Goal: Task Accomplishment & Management: Complete application form

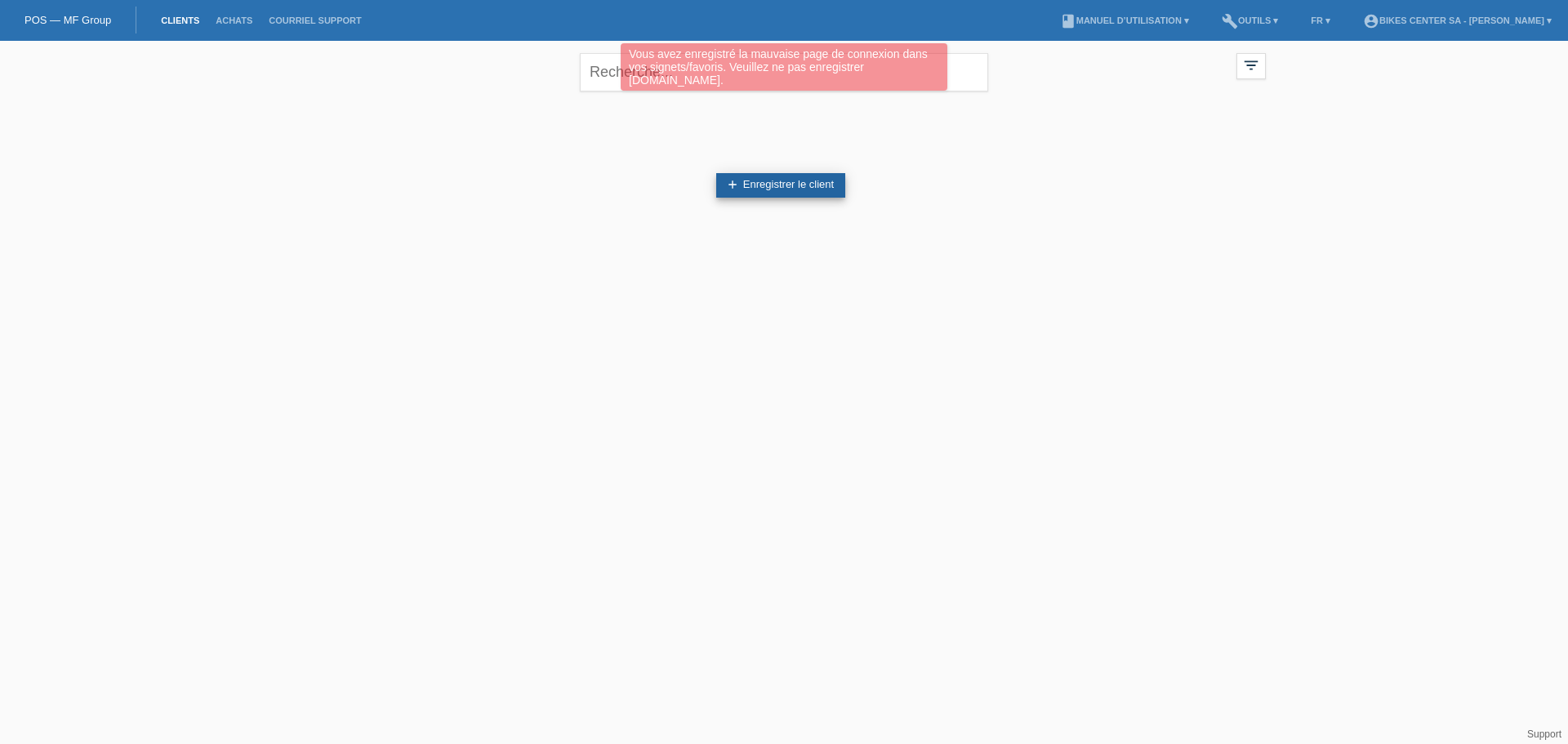
click at [817, 194] on link "add Enregistrer le client" at bounding box center [781, 185] width 129 height 25
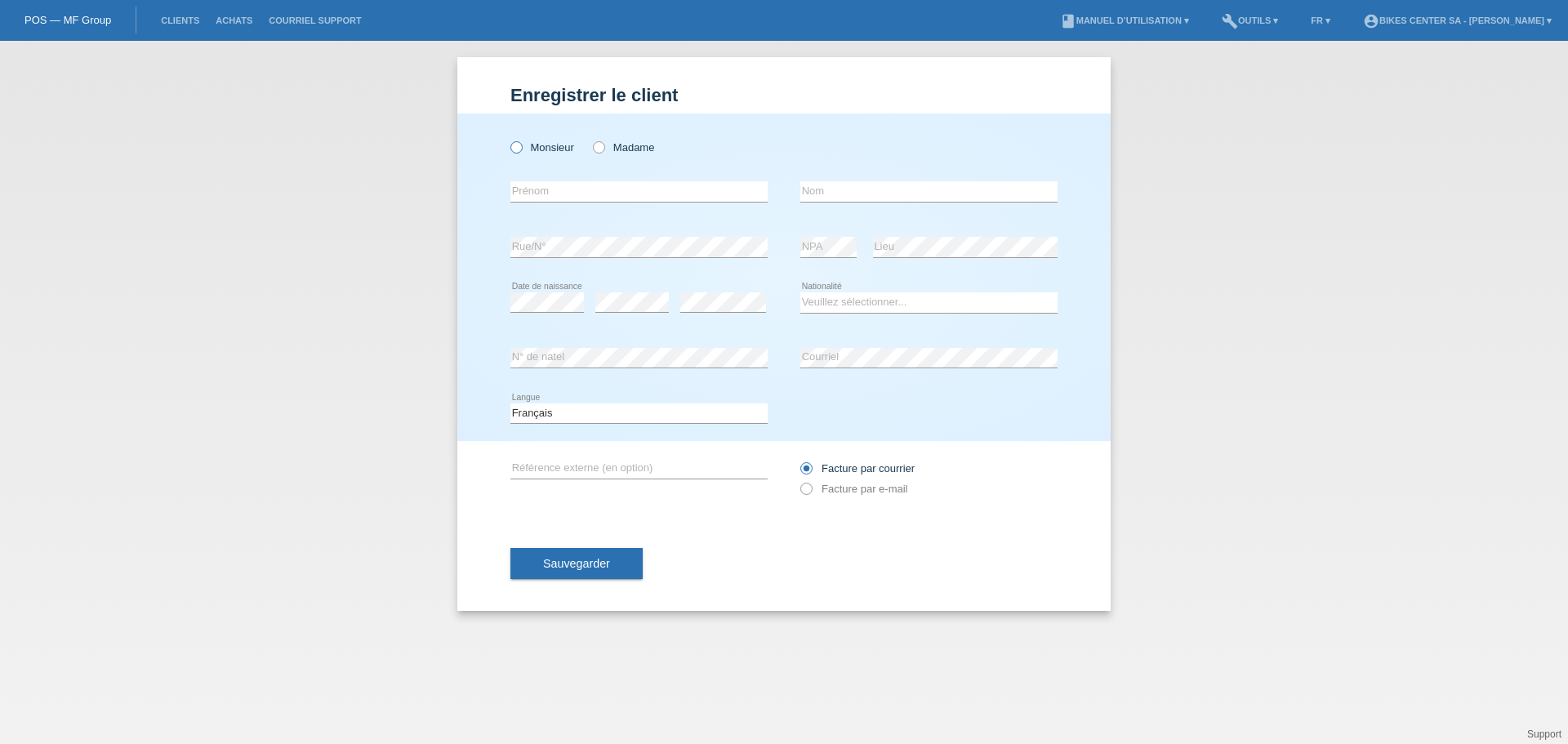
click at [539, 154] on label "Monsieur" at bounding box center [542, 148] width 63 height 12
click at [521, 152] on input "Monsieur" at bounding box center [516, 147] width 10 height 10
radio input "true"
click at [542, 193] on input "text" at bounding box center [639, 191] width 257 height 21
type input "[PERSON_NAME]"
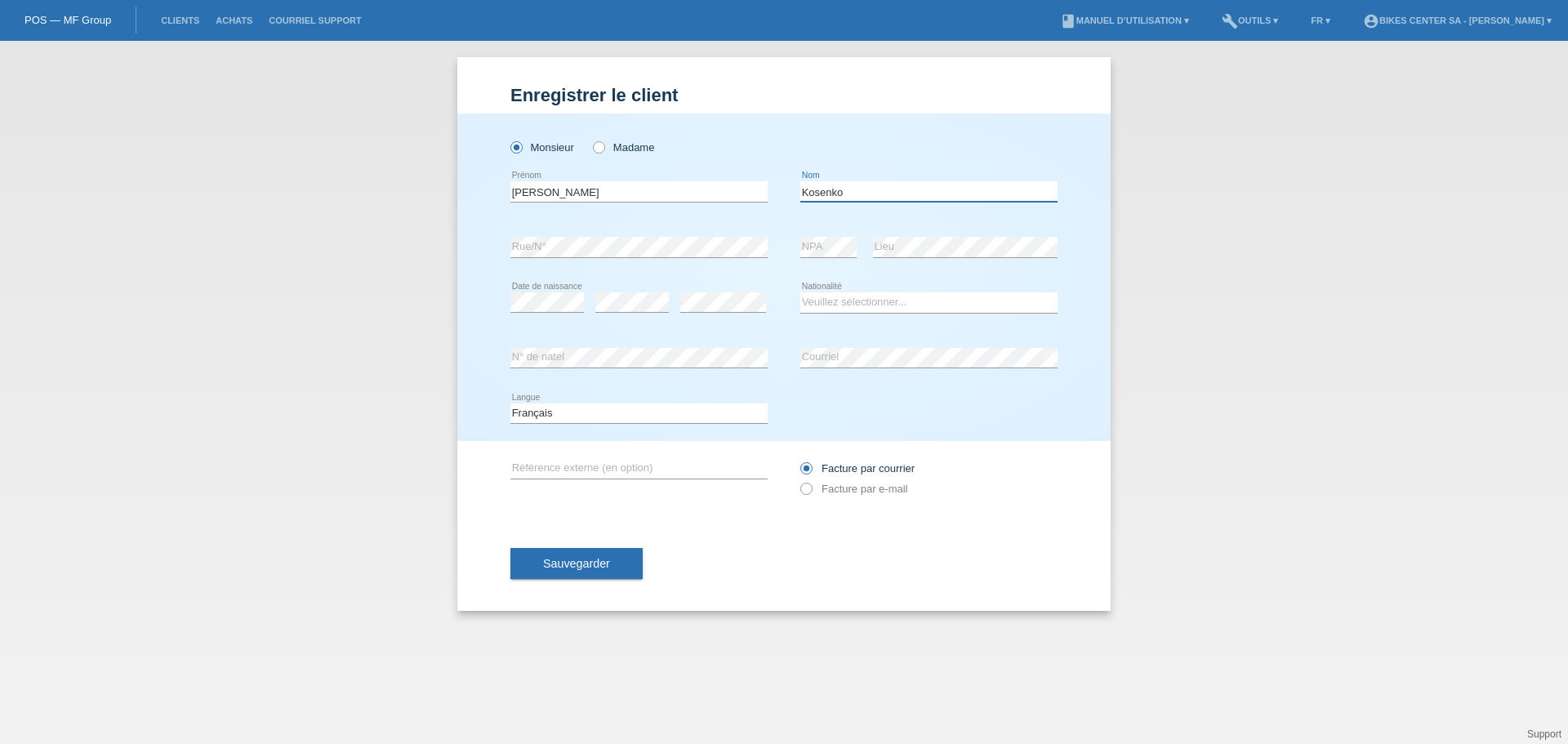
type input "Kosenko"
select select "UA"
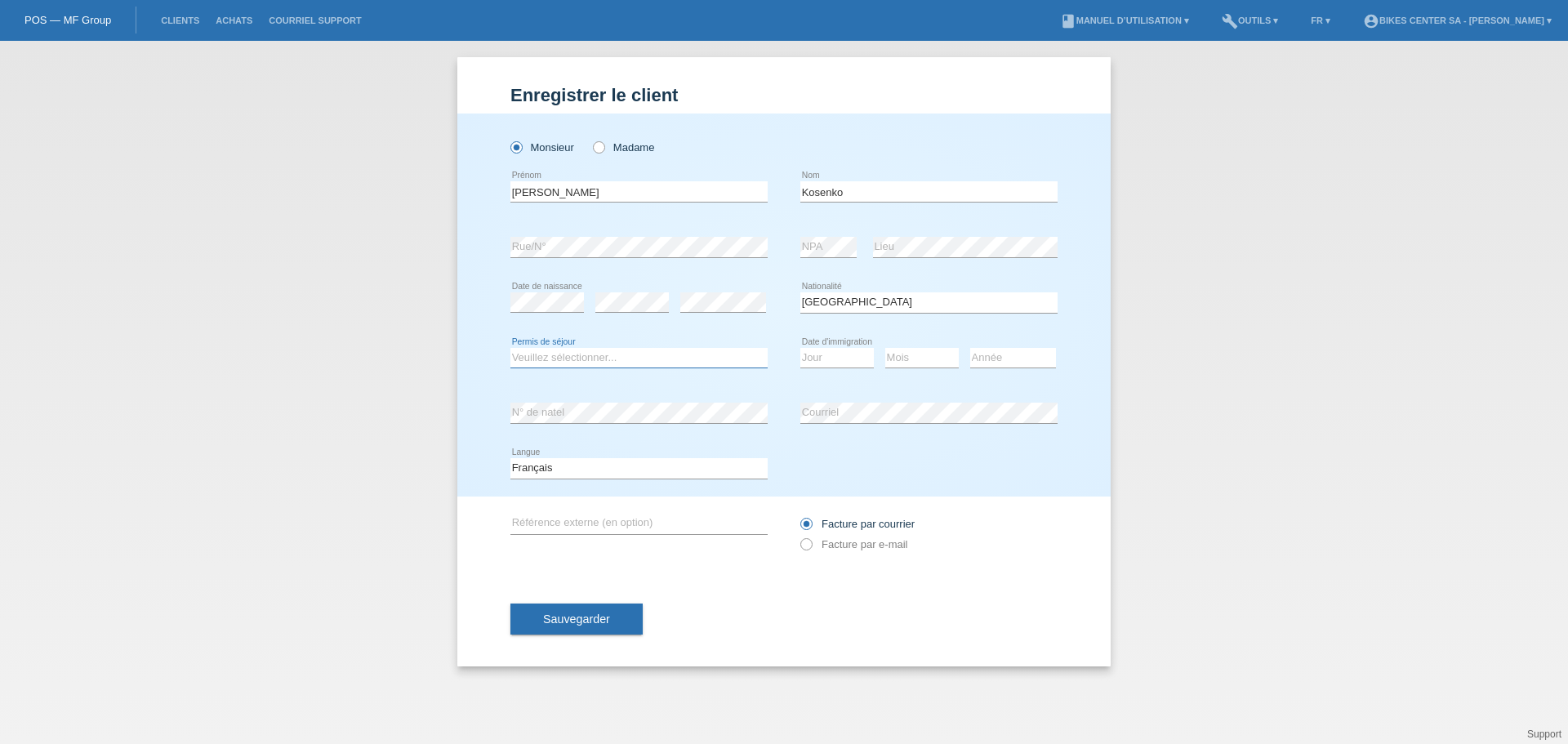
click at [597, 360] on select "Veuillez sélectionner... C B B - Statut de réfugié Autre" at bounding box center [639, 358] width 257 height 20
select select "O"
click at [510, 348] on select "Veuillez sélectionner... C B B - Statut de réfugié Autre" at bounding box center [639, 358] width 257 height 20
click at [847, 360] on select "Jour 01 02 03 04 05 06 07 08 09 10 11" at bounding box center [837, 358] width 74 height 20
select select "21"
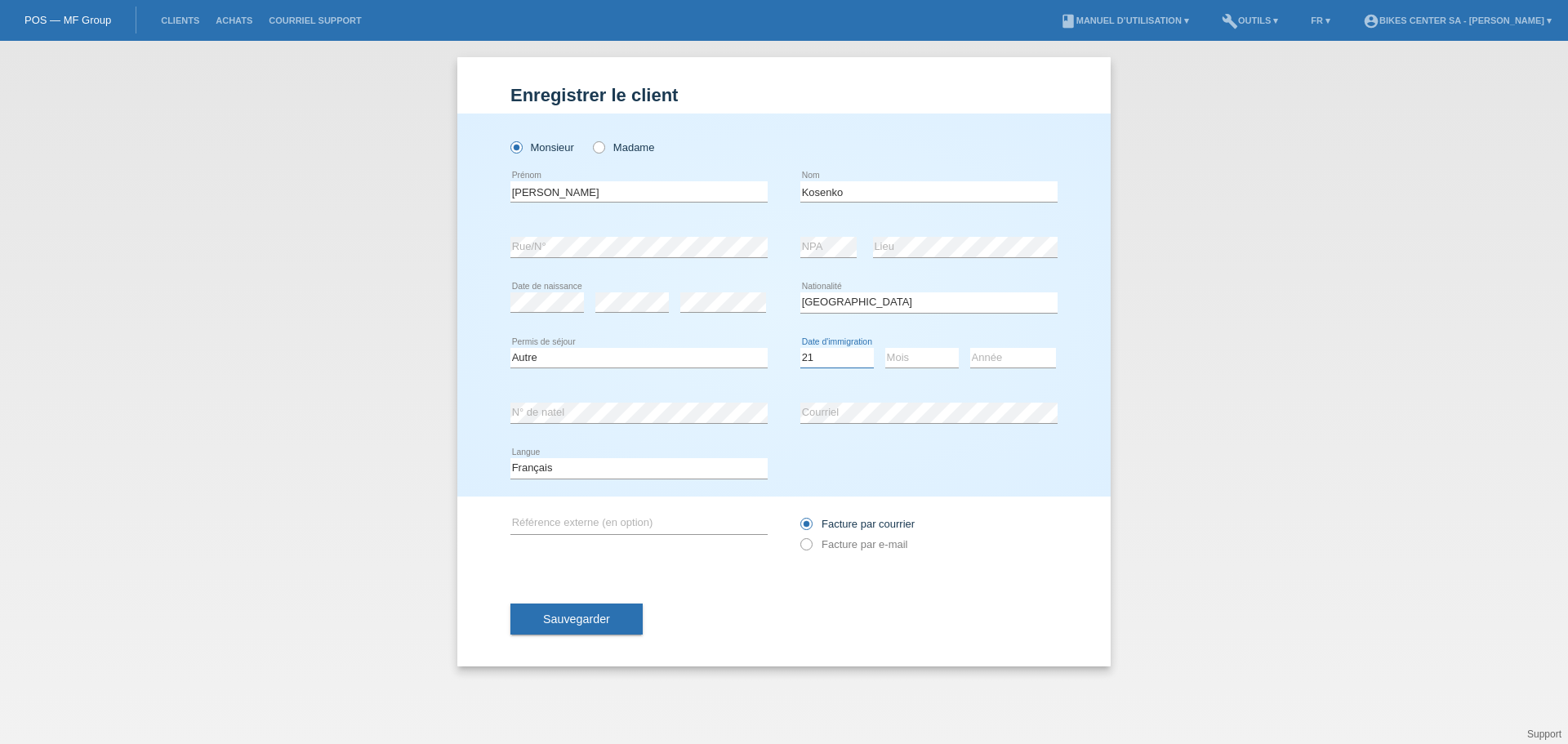
click at [800, 348] on select "Jour 01 02 03 04 05 06 07 08 09 10 11" at bounding box center [837, 358] width 74 height 20
click at [913, 350] on select "Mois 01 02 03 04 05 06 07 08 09 10 11" at bounding box center [922, 358] width 74 height 20
select select "04"
click at [885, 348] on select "Mois 01 02 03 04 05 06 07 08 09 10 11" at bounding box center [922, 358] width 74 height 20
click at [1001, 360] on select "Année 2025 2024 2023 2022 2021 2020 2019 2018 2017 2016 2015 2014 2013 2012 201…" at bounding box center [1013, 358] width 86 height 20
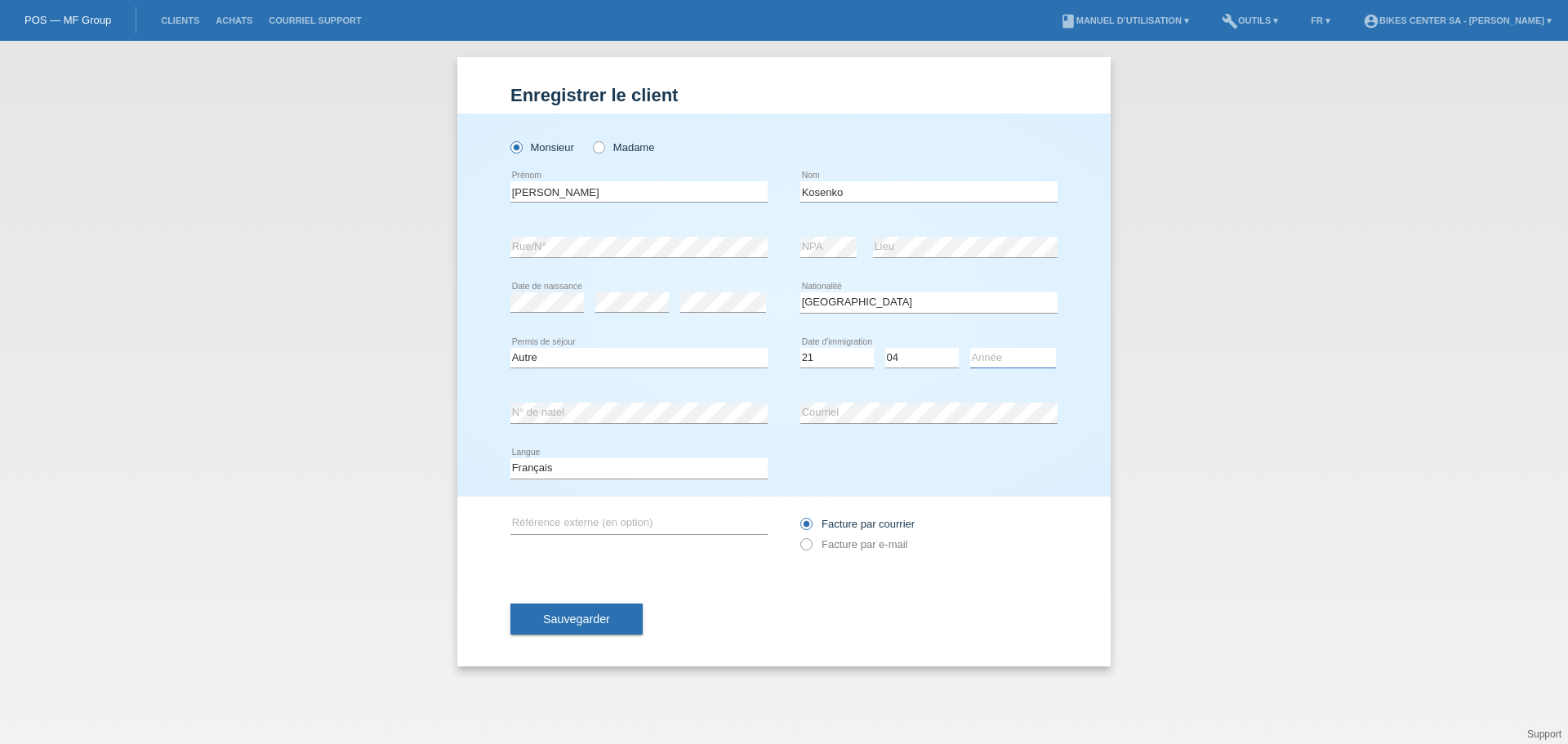
select select "2022"
click at [970, 348] on select "Année 2025 2024 2023 2022 2021 2020 2019 2018 2017 2016 2015 2014 2013 2012 201…" at bounding box center [1013, 358] width 86 height 20
click at [717, 477] on select "Deutsch Français Italiano English" at bounding box center [639, 468] width 257 height 20
select select "en"
click at [510, 458] on select "Deutsch Français Italiano English" at bounding box center [639, 468] width 257 height 20
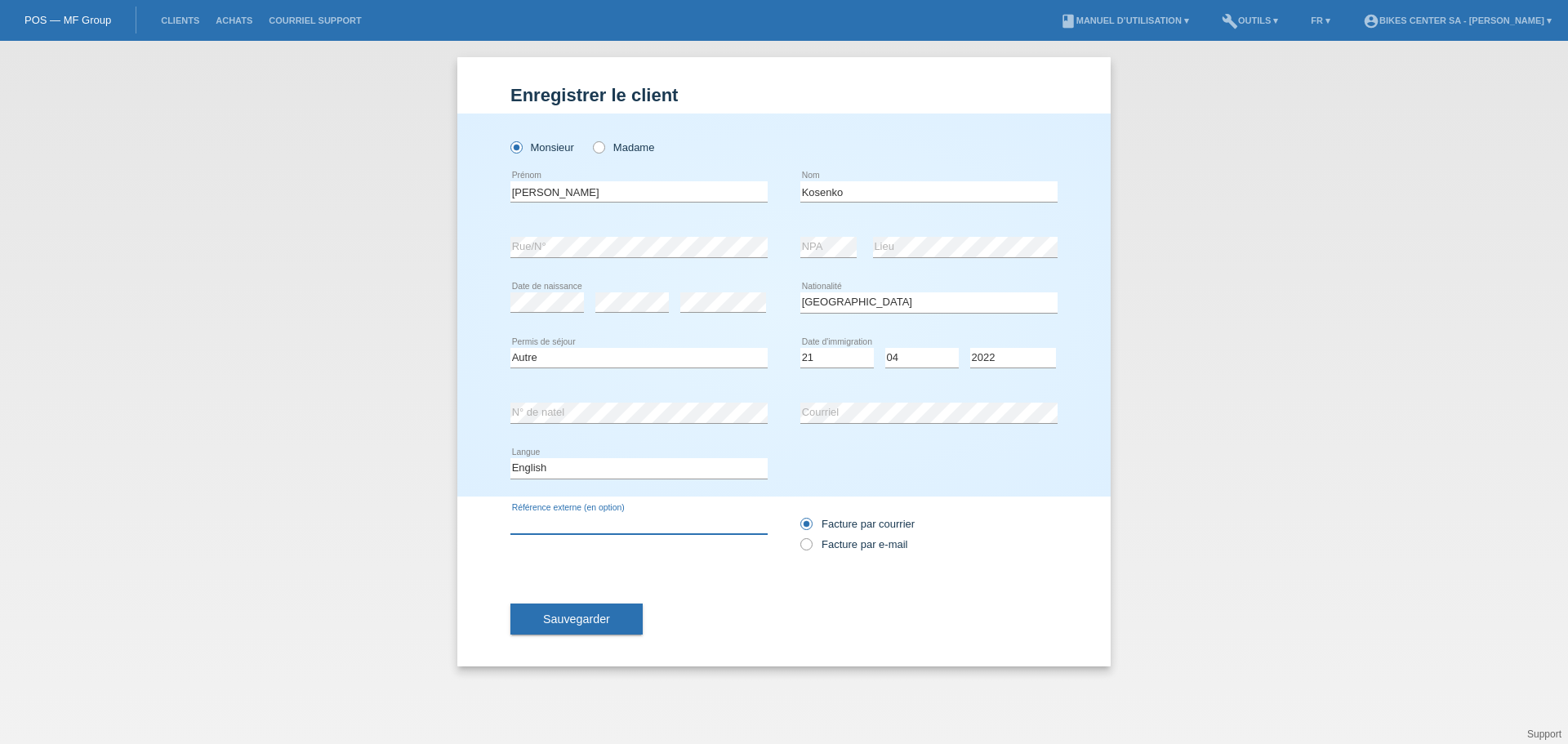
click at [649, 528] on input "text" at bounding box center [639, 524] width 257 height 21
type input "F"
type input "V"
click at [827, 543] on label "Facture par e-mail" at bounding box center [853, 544] width 107 height 12
click at [811, 543] on input "Facture par e-mail" at bounding box center [805, 548] width 10 height 21
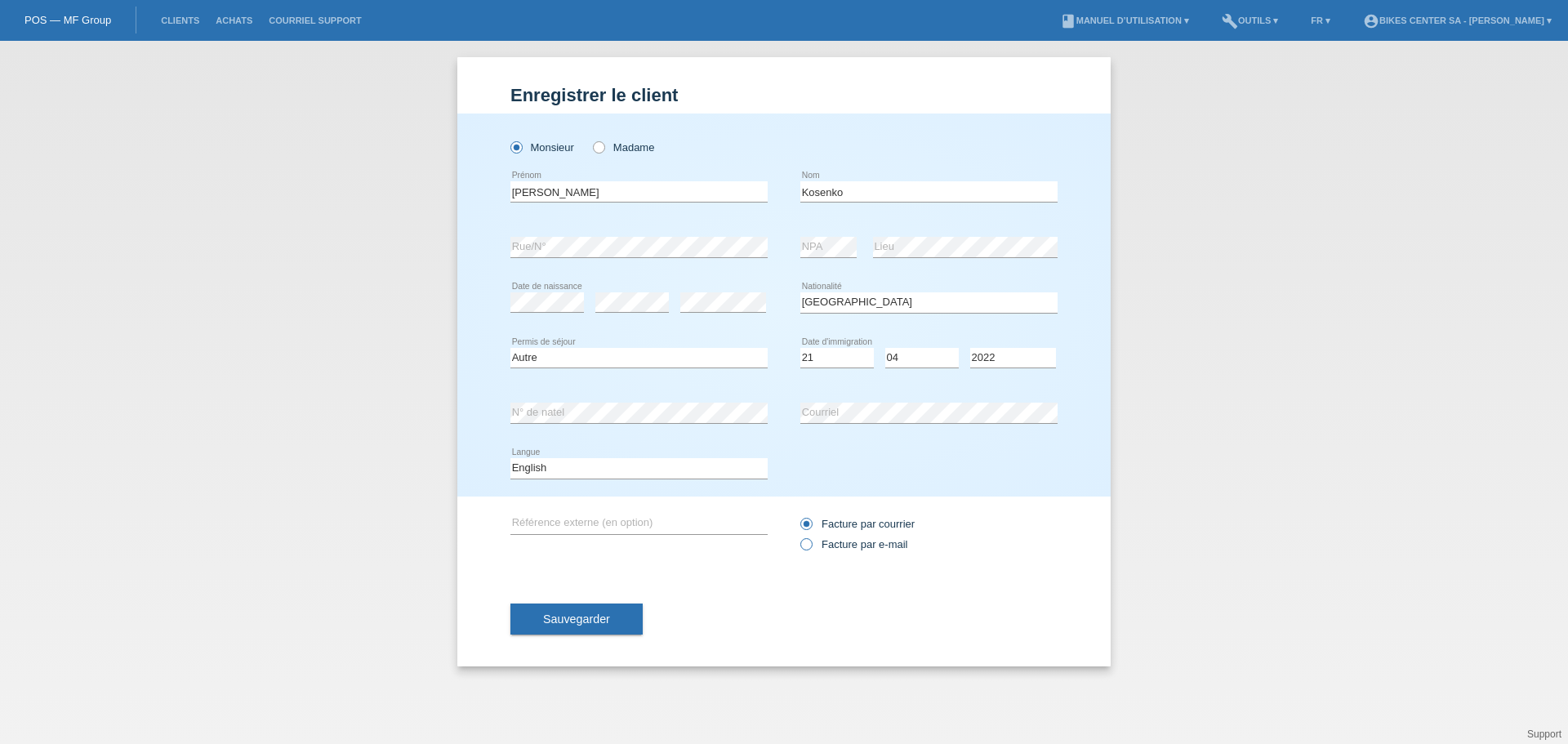
radio input "true"
click at [581, 613] on span "Sauvegarder" at bounding box center [576, 619] width 67 height 13
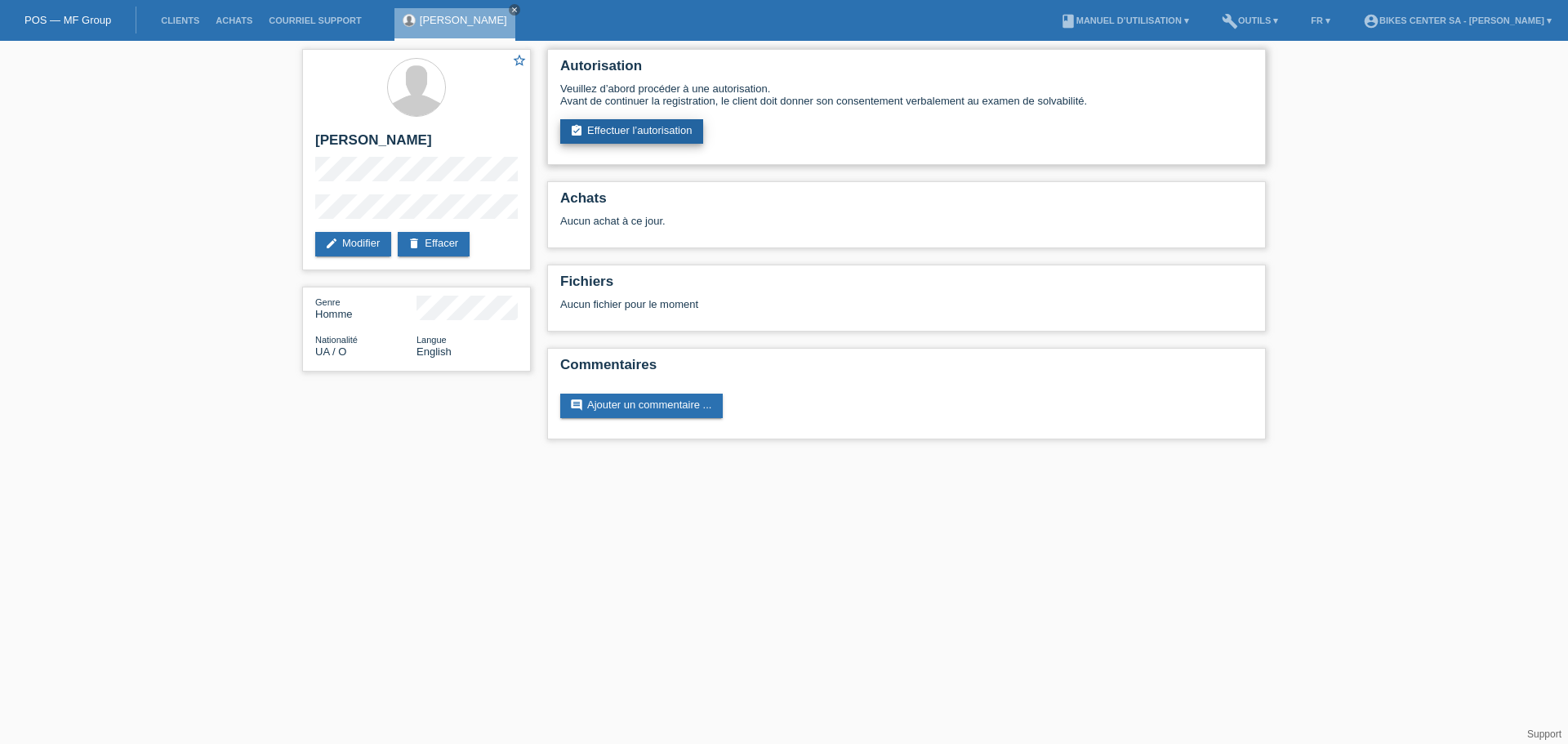
click at [689, 128] on link "assignment_turned_in Effectuer l’autorisation" at bounding box center [631, 131] width 143 height 25
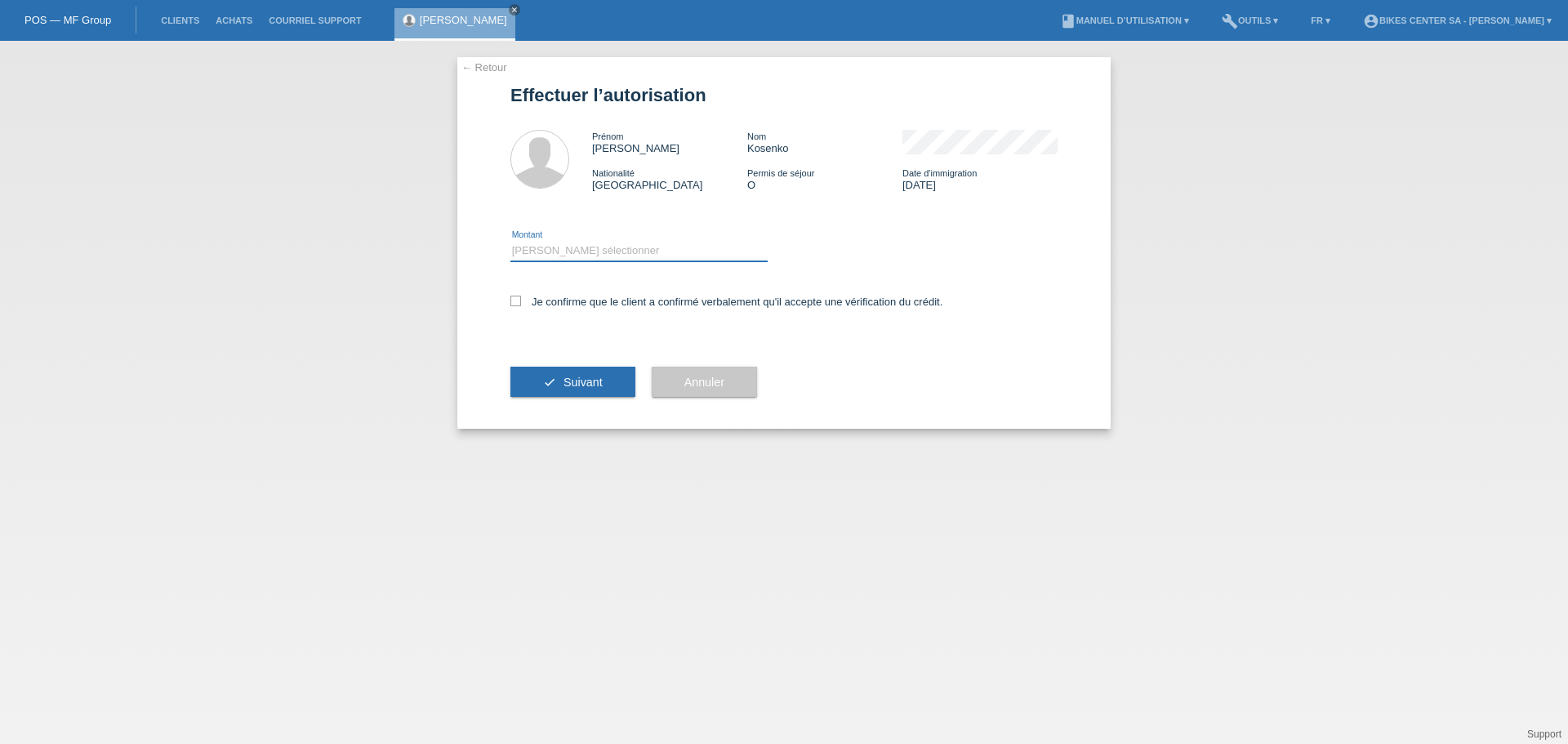
click at [621, 249] on select "Veuillez sélectionner CHF 1.00 - CHF 499.00 CHF 500.00 - CHF 1'999.00 CHF 2'000…" at bounding box center [639, 251] width 257 height 20
select select "2"
click at [510, 241] on select "Veuillez sélectionner CHF 1.00 - CHF 499.00 CHF 500.00 - CHF 1'999.00 CHF 2'000…" at bounding box center [639, 251] width 257 height 20
click at [594, 308] on div "Je confirme que le client a confirmé verbalement qu'il accepte une vérification…" at bounding box center [784, 307] width 547 height 56
click at [517, 300] on icon at bounding box center [516, 301] width 10 height 10
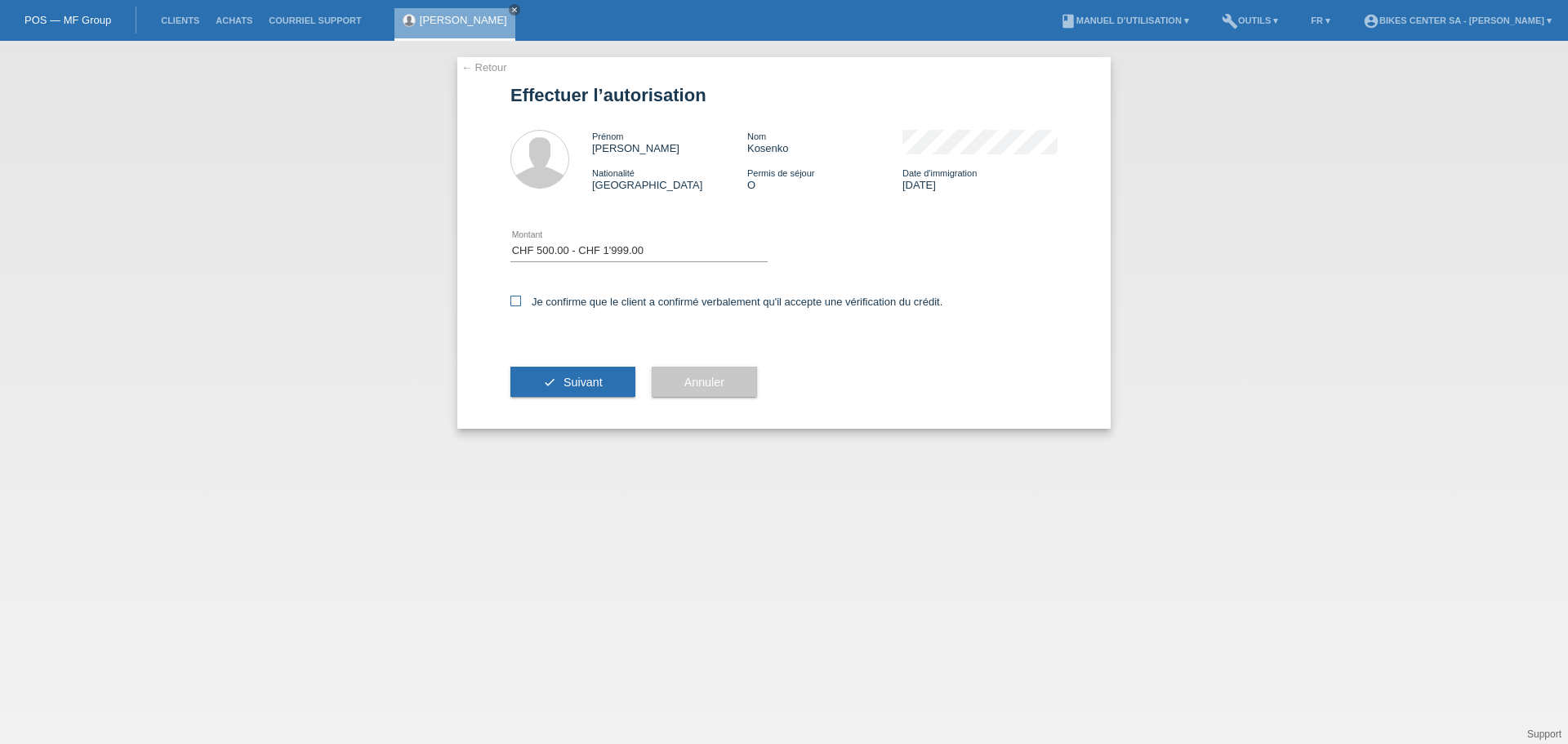
click at [517, 300] on input "Je confirme que le client a confirmé verbalement qu'il accepte une vérification…" at bounding box center [516, 301] width 10 height 10
checkbox input "true"
click at [554, 375] on button "check Suivant" at bounding box center [573, 382] width 125 height 31
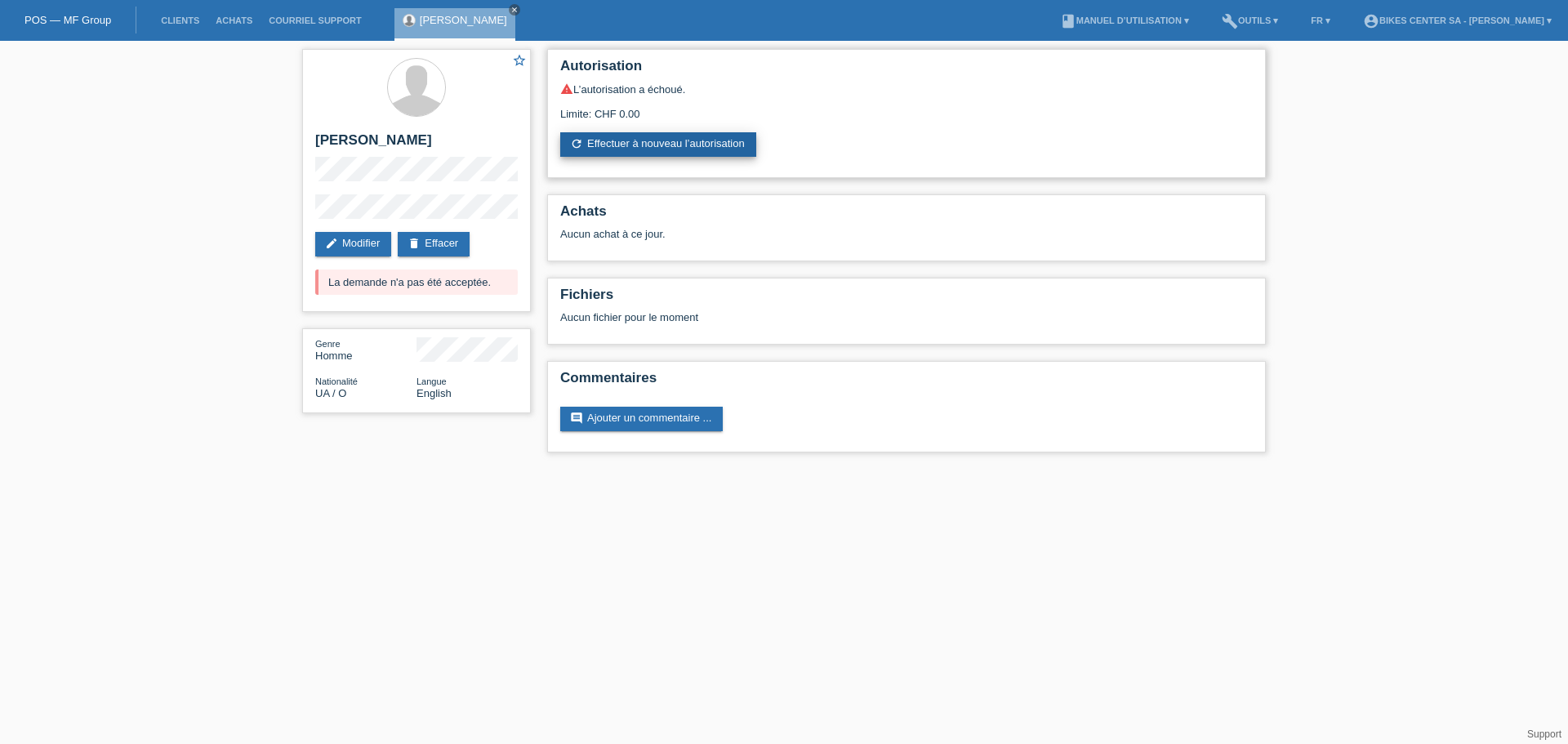
click at [745, 147] on link "refresh Effectuer à nouveau l’autorisation" at bounding box center [658, 144] width 196 height 25
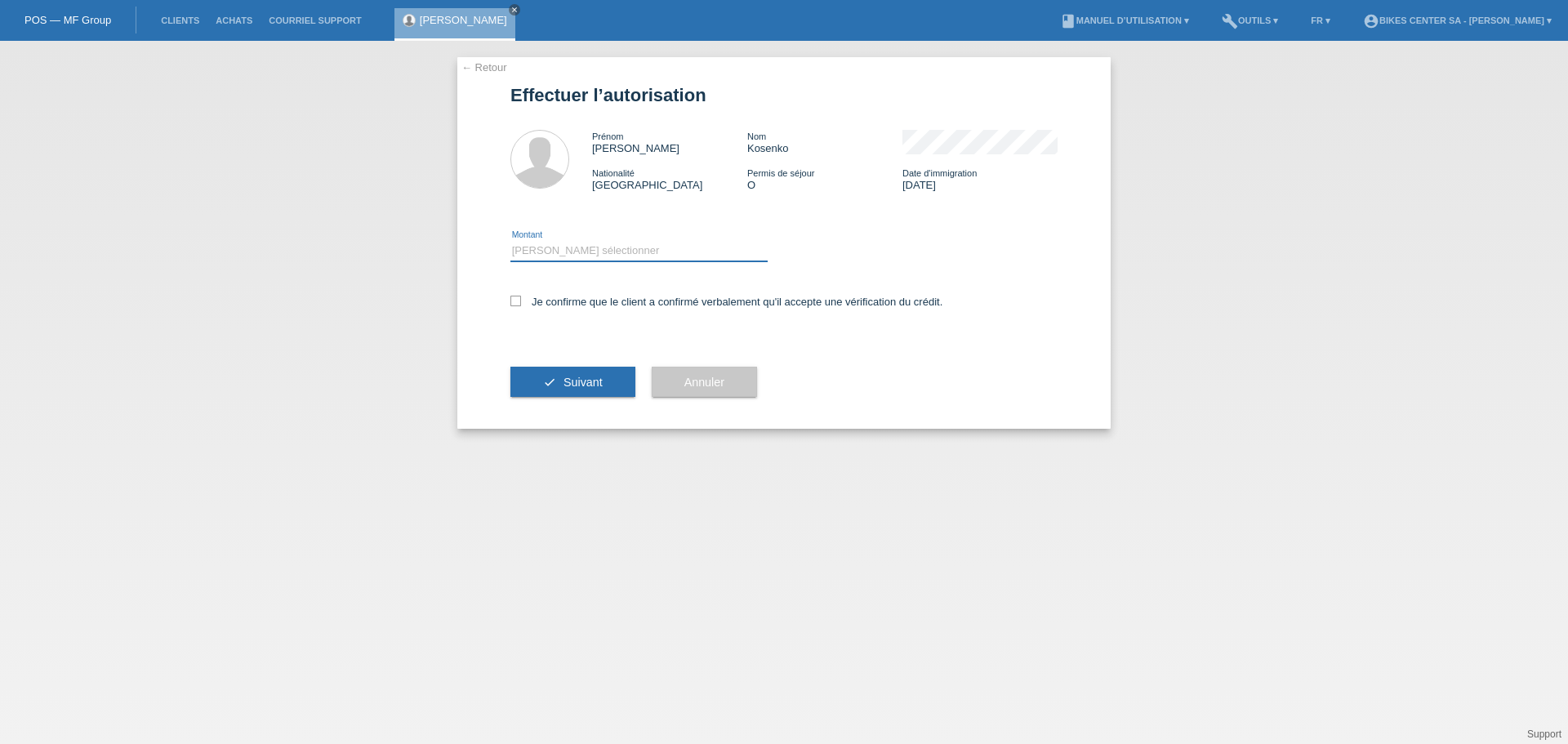
click at [574, 254] on select "Veuillez sélectionner CHF 1.00 - CHF 499.00 CHF 500.00 - CHF 1'999.00 CHF 2'000…" at bounding box center [639, 251] width 257 height 20
select select "1"
click at [510, 241] on select "Veuillez sélectionner CHF 1.00 - CHF 499.00 CHF 500.00 - CHF 1'999.00 CHF 2'000…" at bounding box center [639, 251] width 257 height 20
click at [518, 303] on icon at bounding box center [516, 301] width 10 height 10
click at [518, 303] on input "Je confirme que le client a confirmé verbalement qu'il accepte une vérification…" at bounding box center [516, 301] width 10 height 10
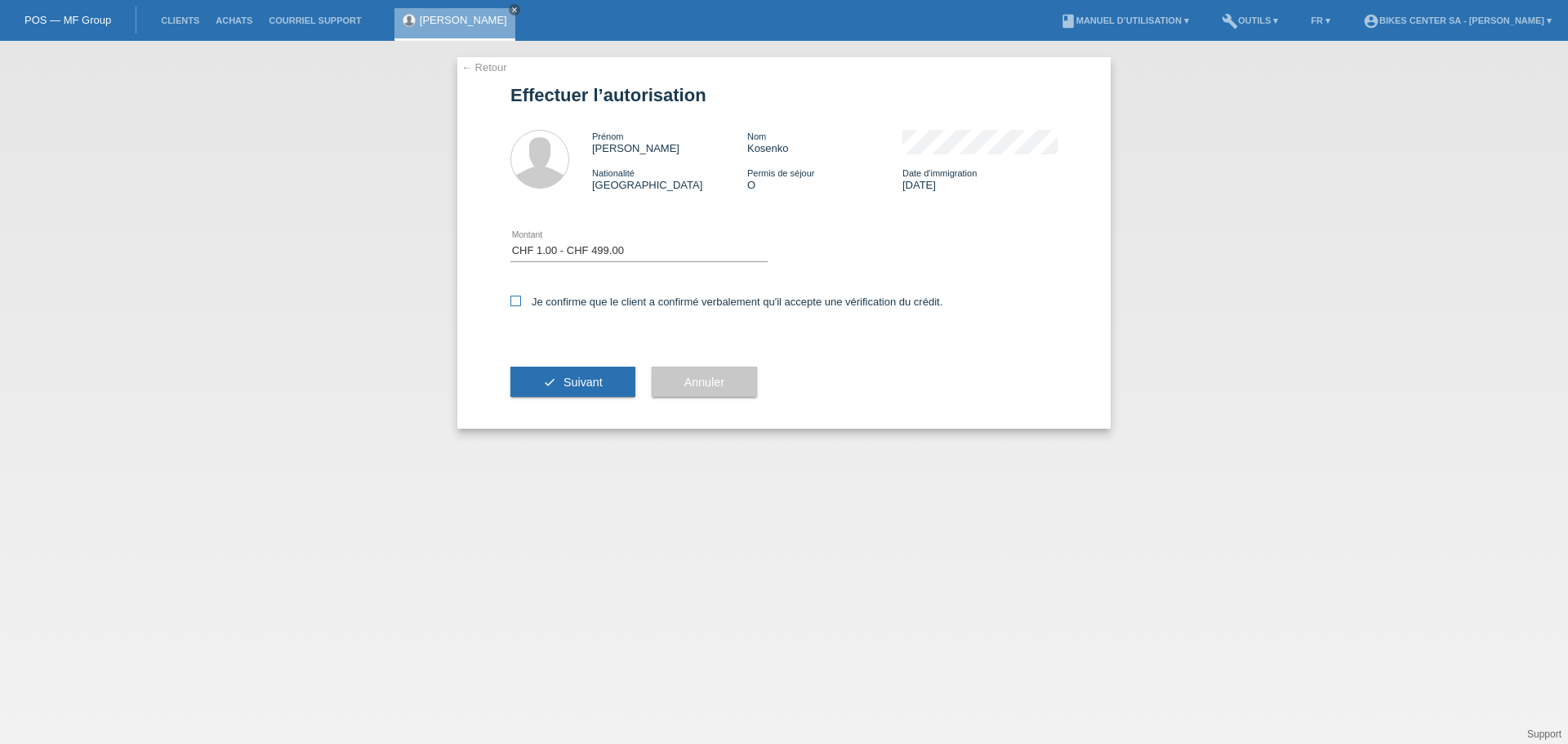
checkbox input "true"
click at [542, 378] on button "check Suivant" at bounding box center [573, 382] width 125 height 31
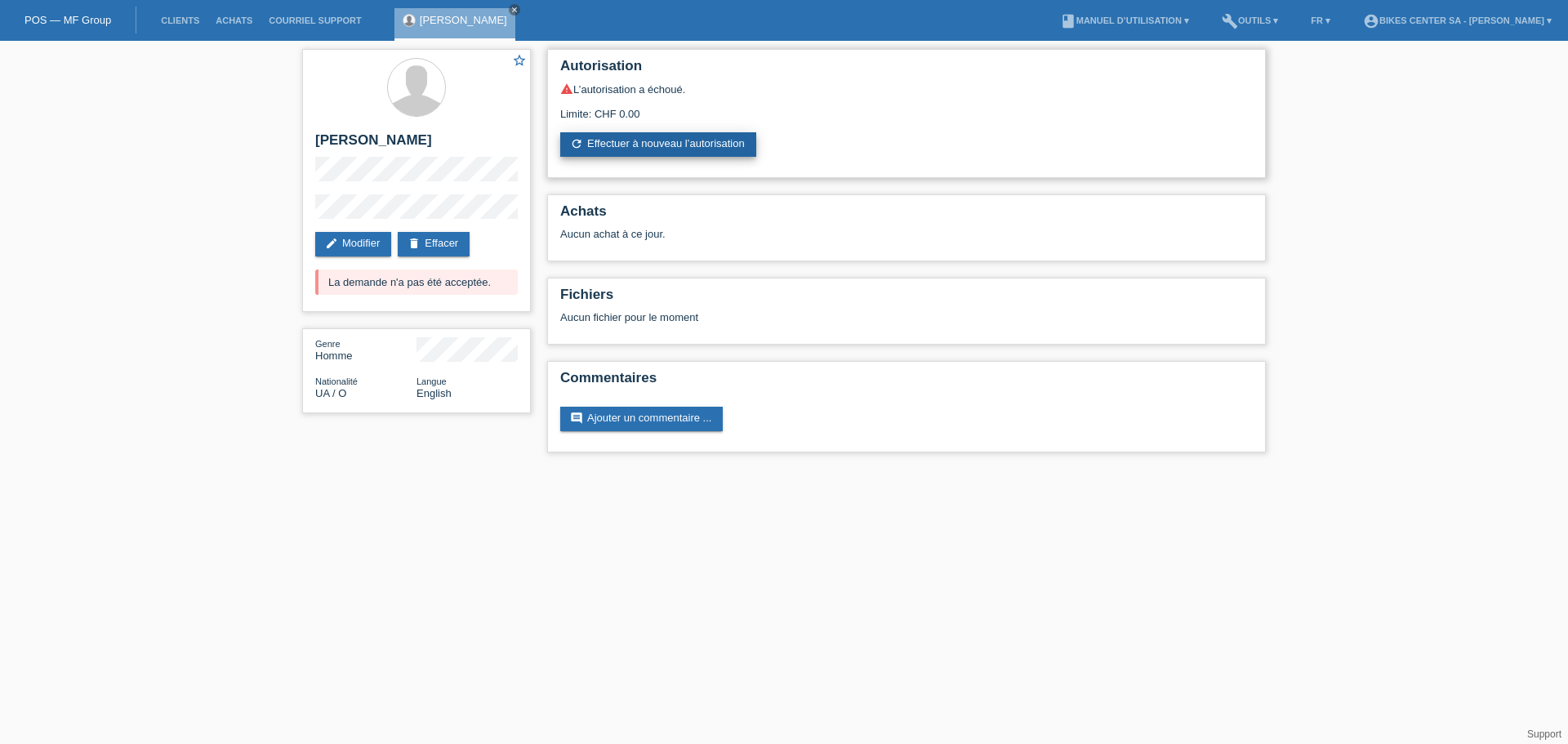
click at [682, 155] on link "refresh Effectuer à nouveau l’autorisation" at bounding box center [658, 144] width 196 height 25
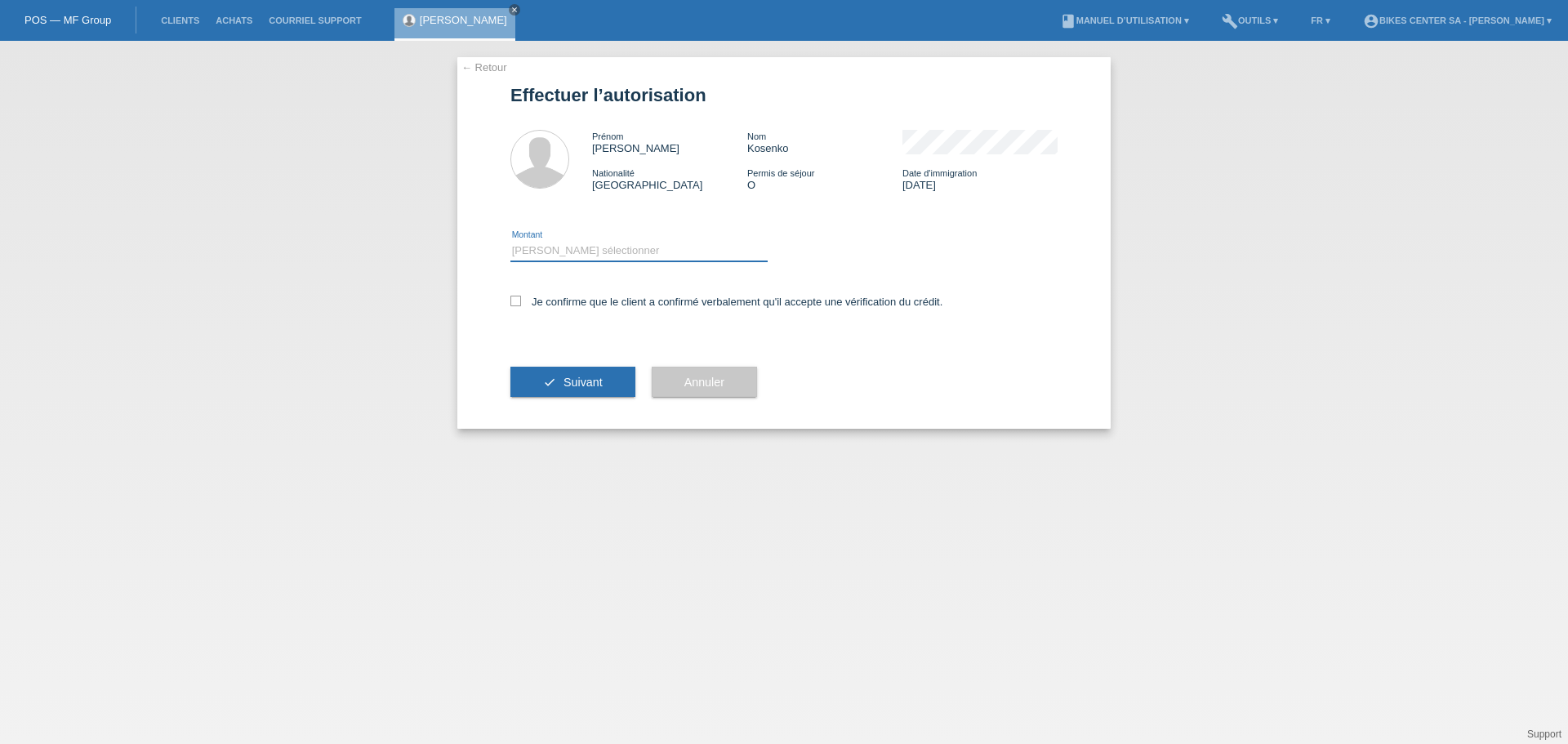
click at [621, 243] on select "Veuillez sélectionner CHF 1.00 - CHF 499.00 CHF 500.00 - CHF 1'999.00 CHF 2'000…" at bounding box center [639, 251] width 257 height 20
select select "2"
click at [510, 241] on select "Veuillez sélectionner CHF 1.00 - CHF 499.00 CHF 500.00 - CHF 1'999.00 CHF 2'000…" at bounding box center [639, 251] width 257 height 20
click at [509, 302] on div "← Retour Effectuer l’autorisation Prénom Oleksandr Nom Kosenko Nationalité Ukra…" at bounding box center [784, 243] width 654 height 372
click at [512, 302] on icon at bounding box center [516, 301] width 10 height 10
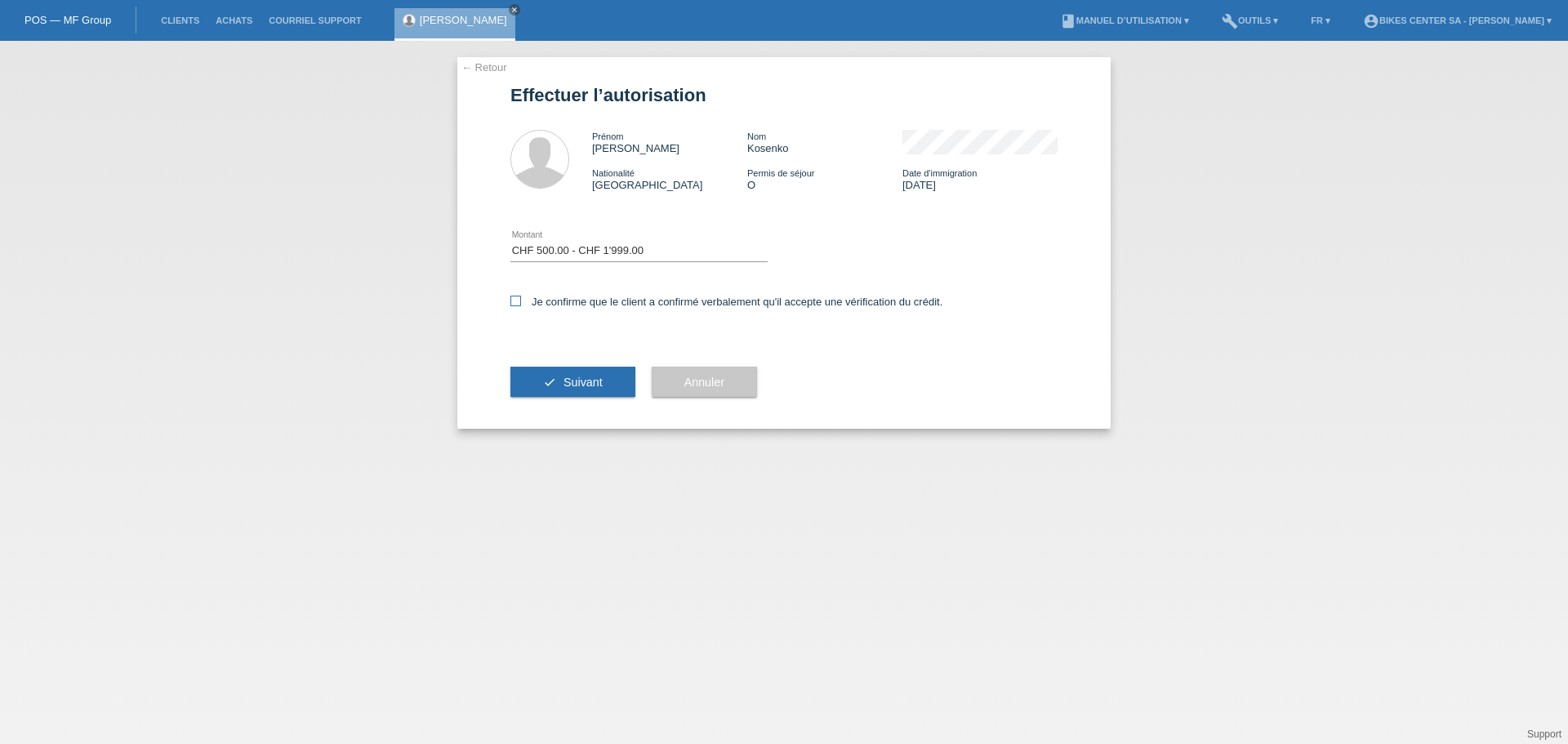
click at [512, 302] on input "Je confirme que le client a confirmé verbalement qu'il accepte une vérification…" at bounding box center [516, 301] width 10 height 10
checkbox input "true"
click at [553, 390] on button "check Suivant" at bounding box center [573, 382] width 125 height 31
